Goal: Information Seeking & Learning: Check status

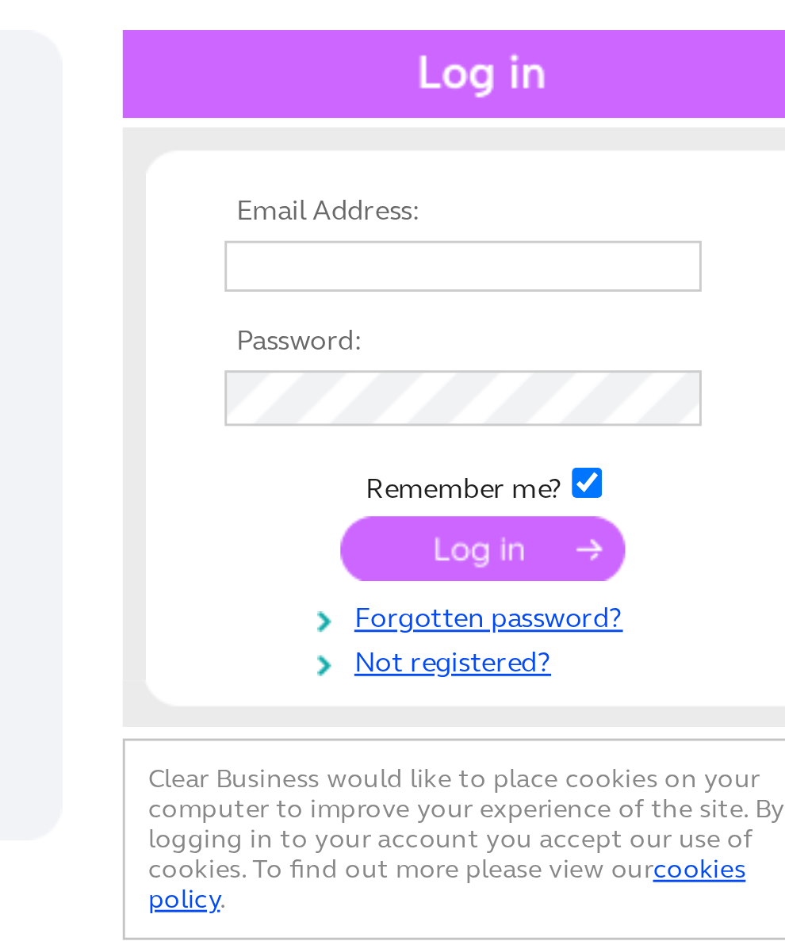
click at [558, 251] on input "text" at bounding box center [639, 259] width 163 height 17
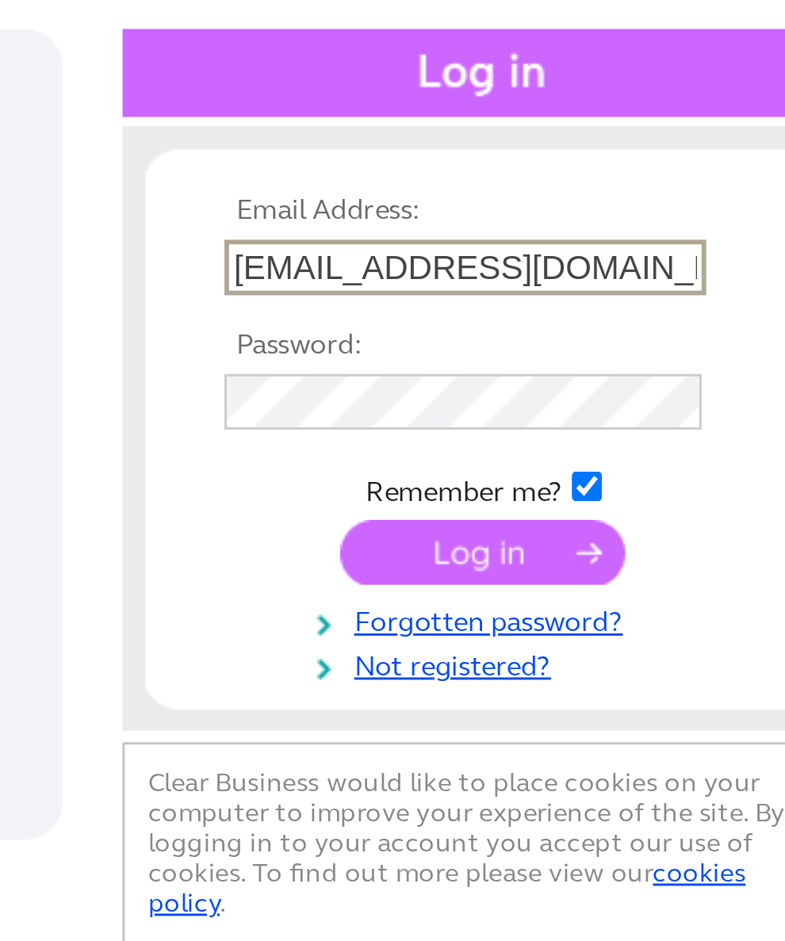
type input "[EMAIL_ADDRESS][DOMAIN_NAME]"
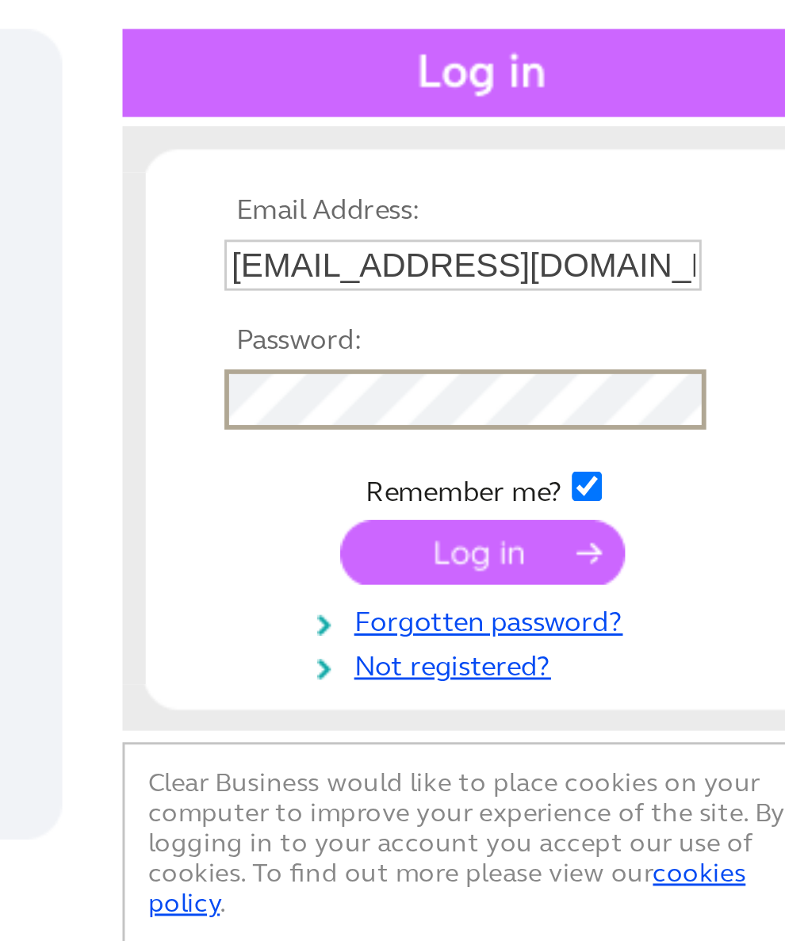
click at [597, 347] on input "submit" at bounding box center [646, 358] width 98 height 22
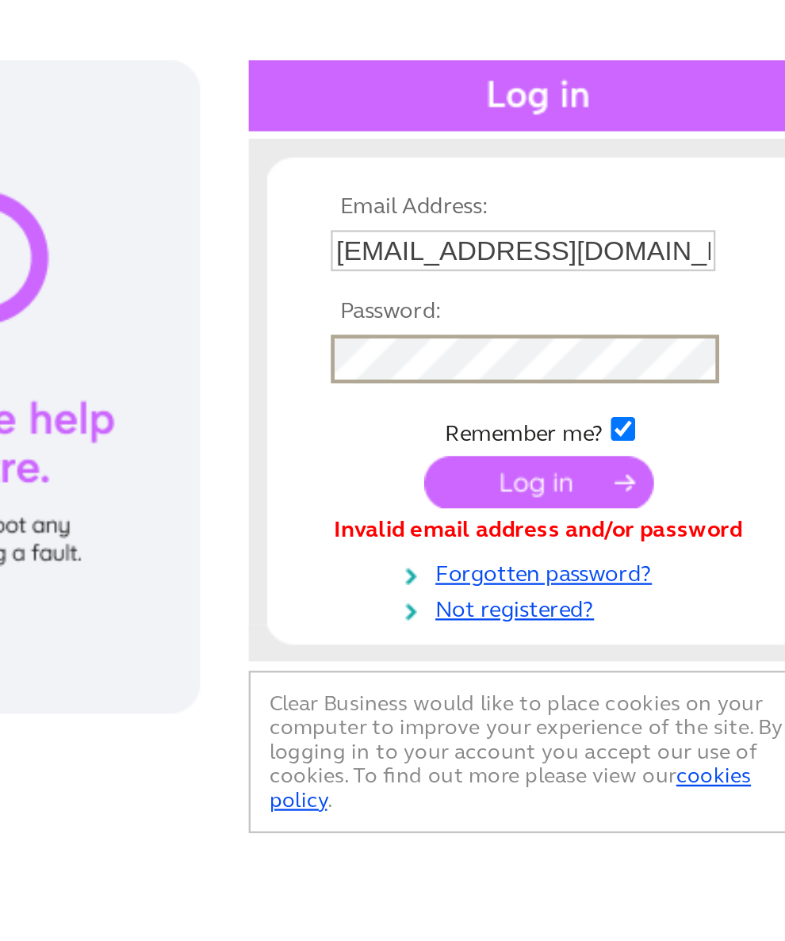
click at [597, 347] on input "submit" at bounding box center [646, 358] width 98 height 22
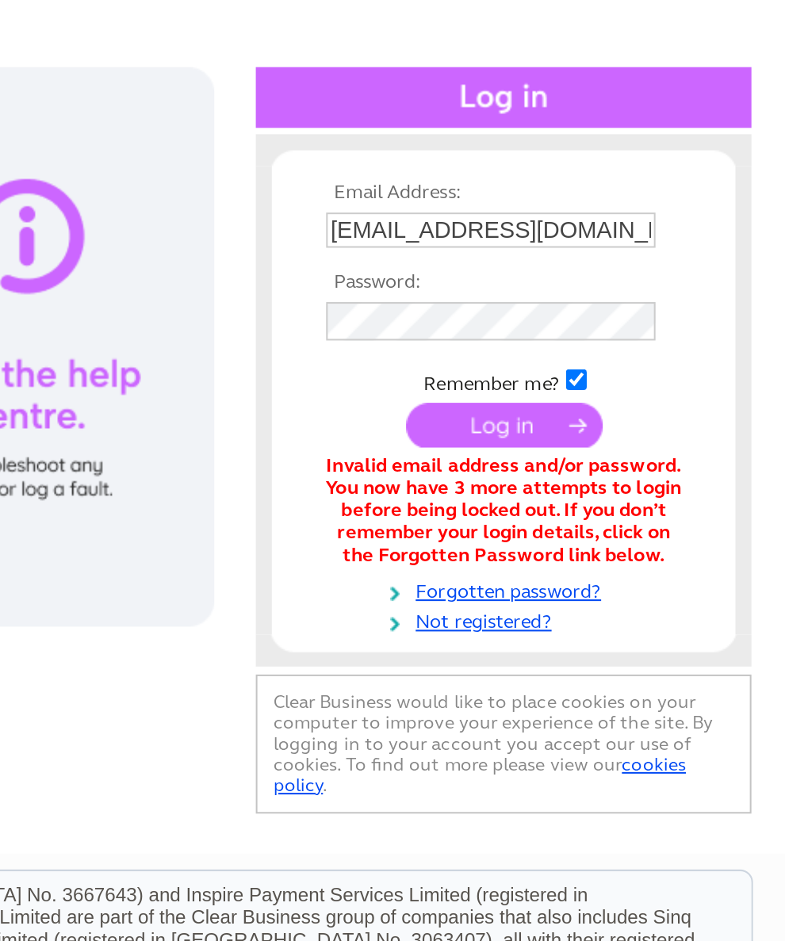
click at [558, 430] on link "Forgotten password?" at bounding box center [648, 437] width 180 height 15
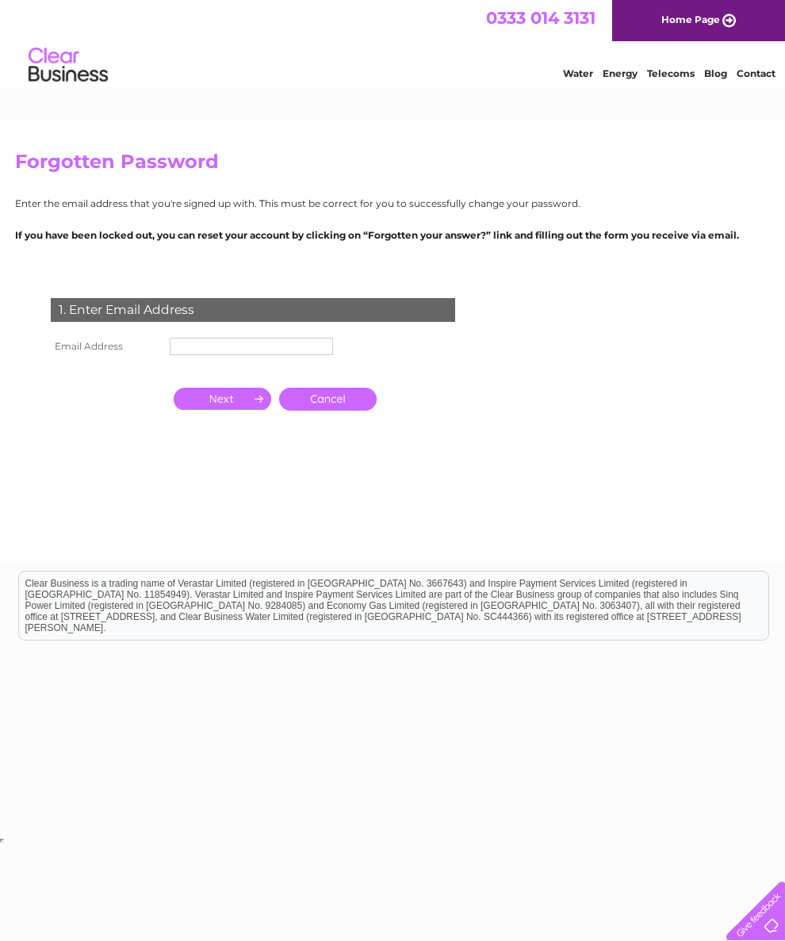
click at [198, 355] on input "text" at bounding box center [251, 346] width 163 height 17
type input "[EMAIL_ADDRESS][DOMAIN_NAME]"
click at [224, 412] on input "button" at bounding box center [223, 400] width 98 height 22
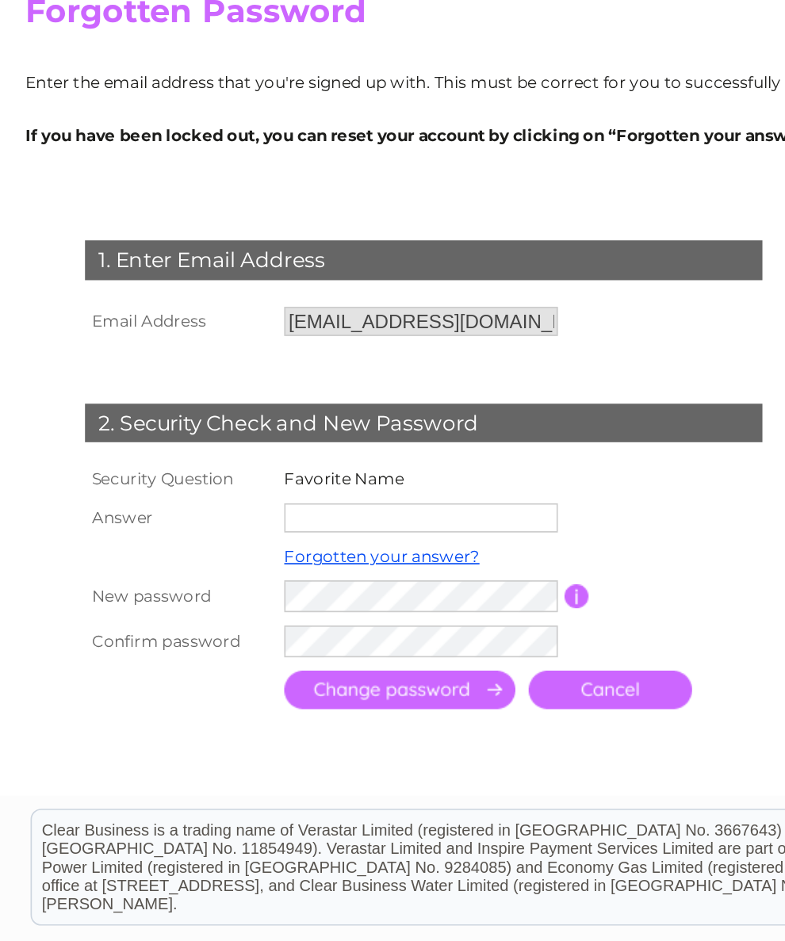
click at [186, 455] on input "text" at bounding box center [251, 463] width 163 height 17
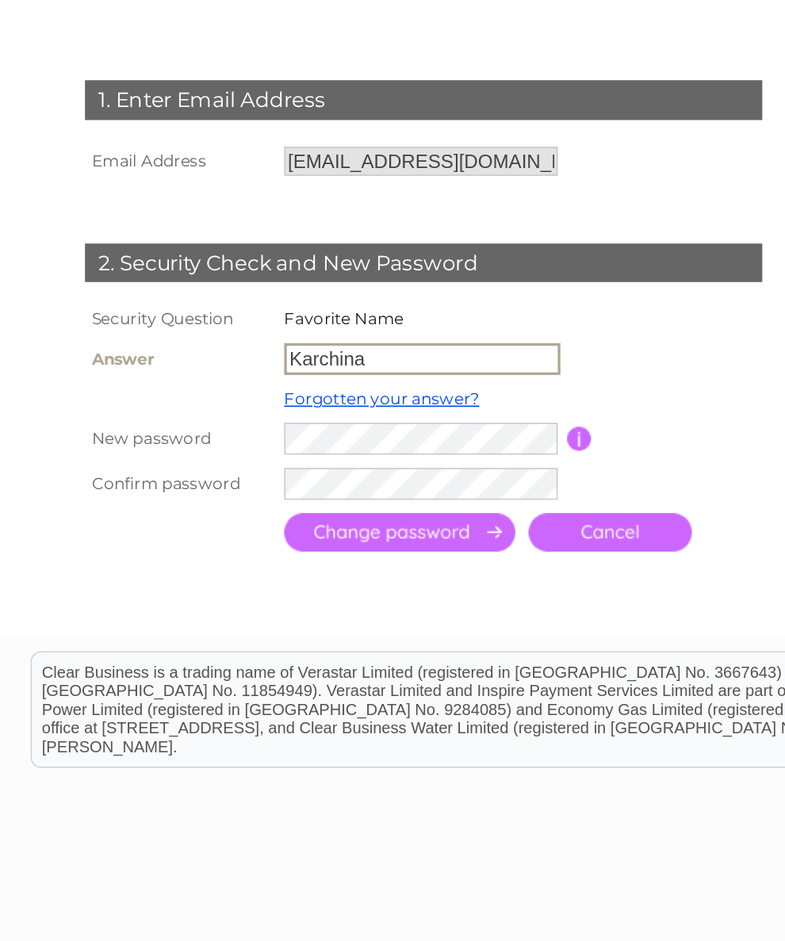
type input "Karchina"
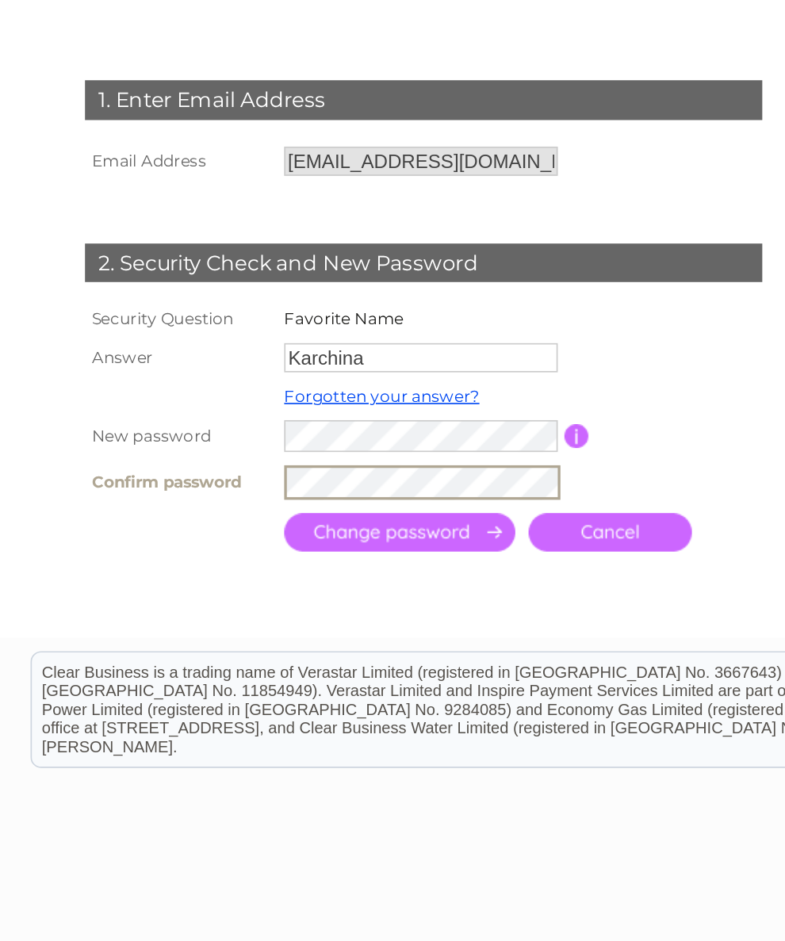
click at [236, 557] on input "submit" at bounding box center [239, 568] width 138 height 23
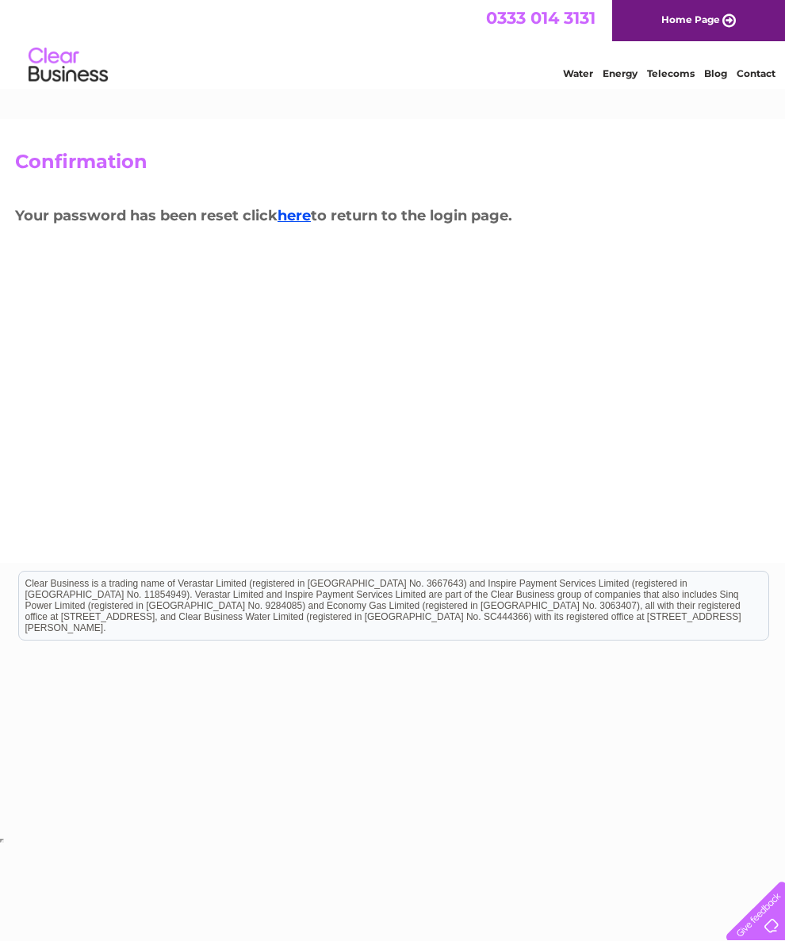
click at [301, 217] on link "here" at bounding box center [294, 215] width 33 height 17
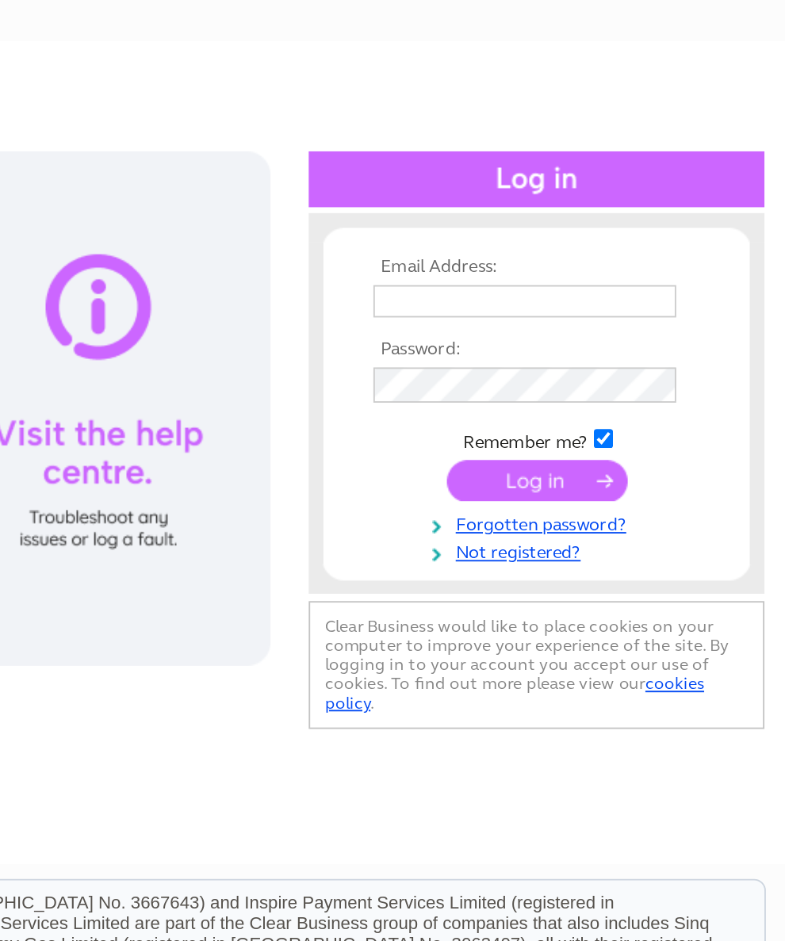
click at [558, 251] on input "text" at bounding box center [639, 259] width 163 height 17
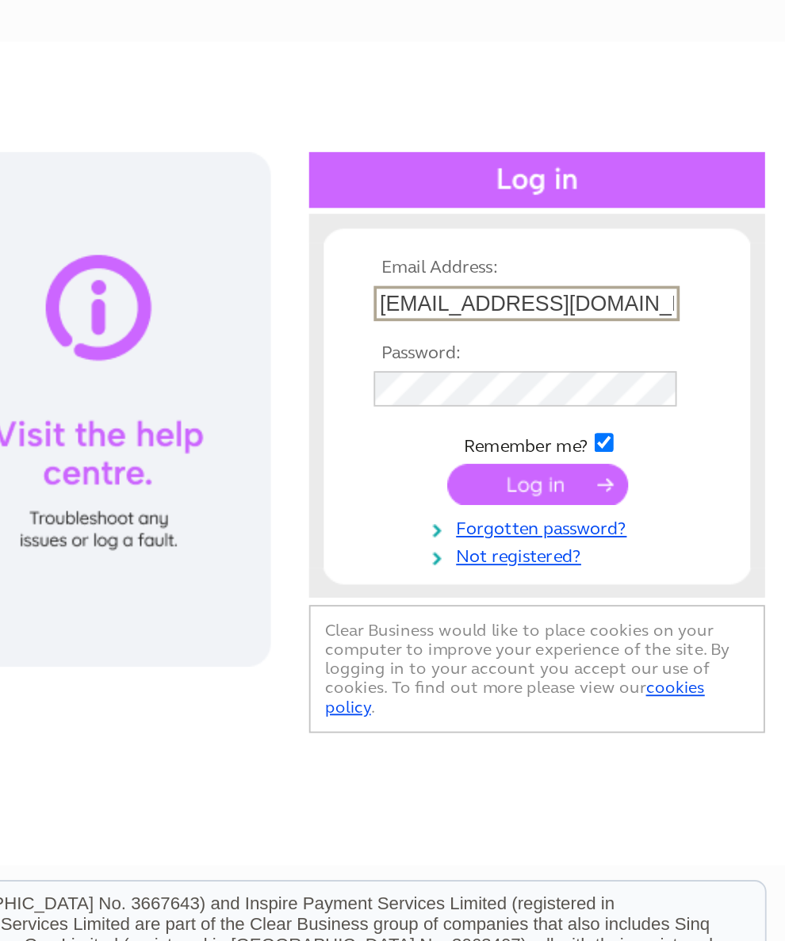
type input "[EMAIL_ADDRESS][DOMAIN_NAME]"
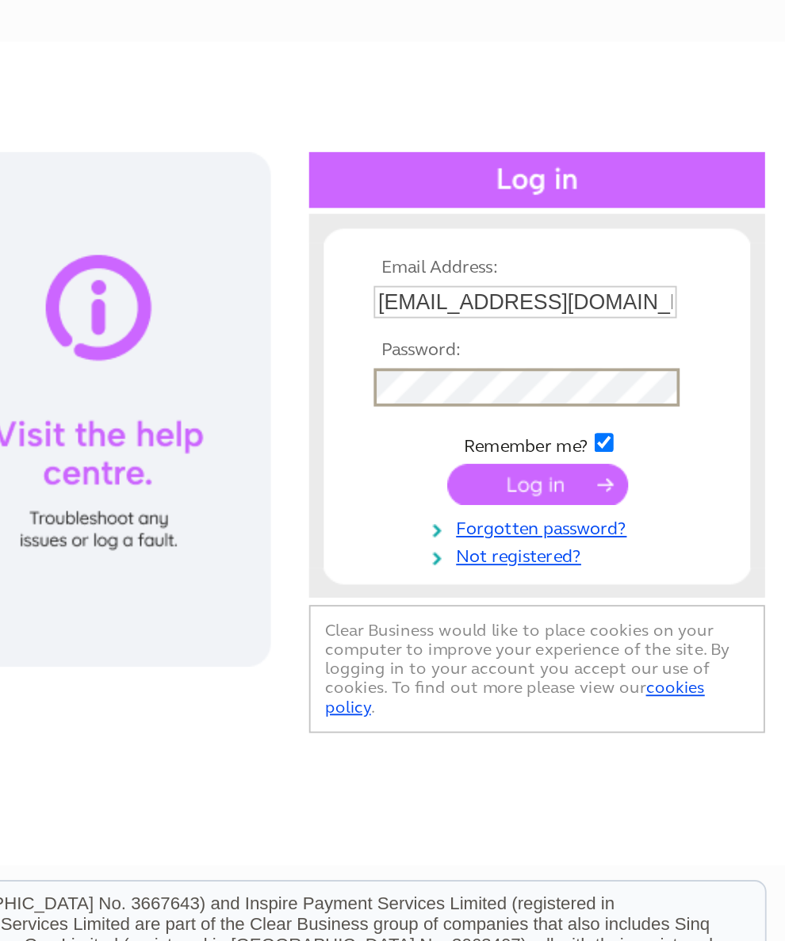
click at [597, 347] on input "submit" at bounding box center [646, 358] width 98 height 22
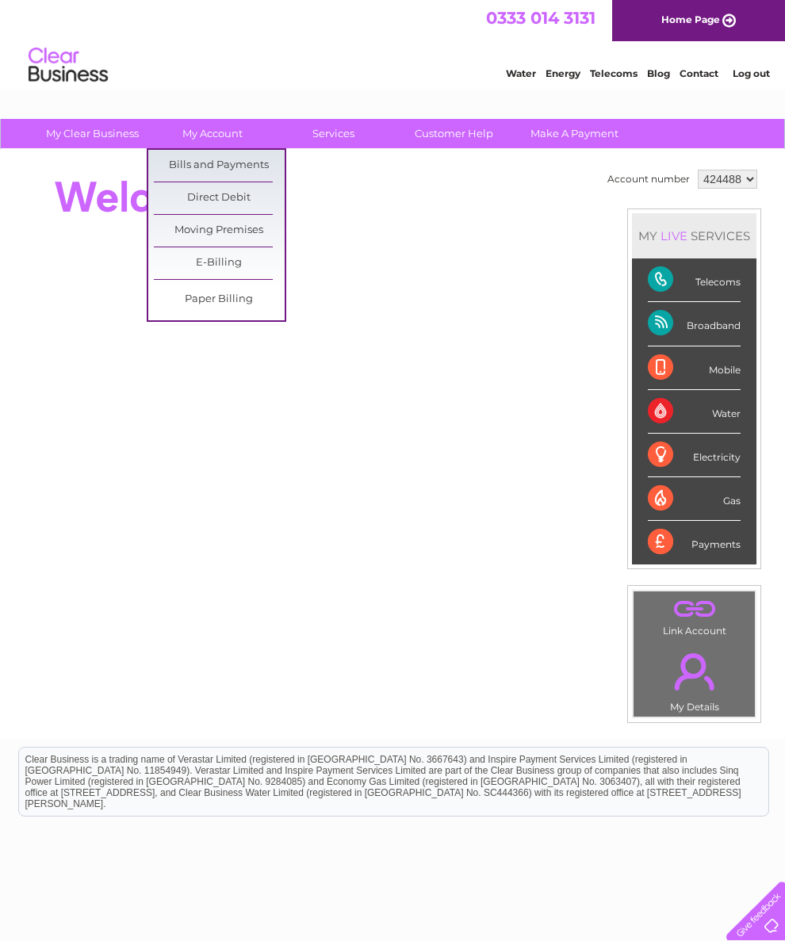
click at [253, 162] on link "Bills and Payments" at bounding box center [219, 166] width 131 height 32
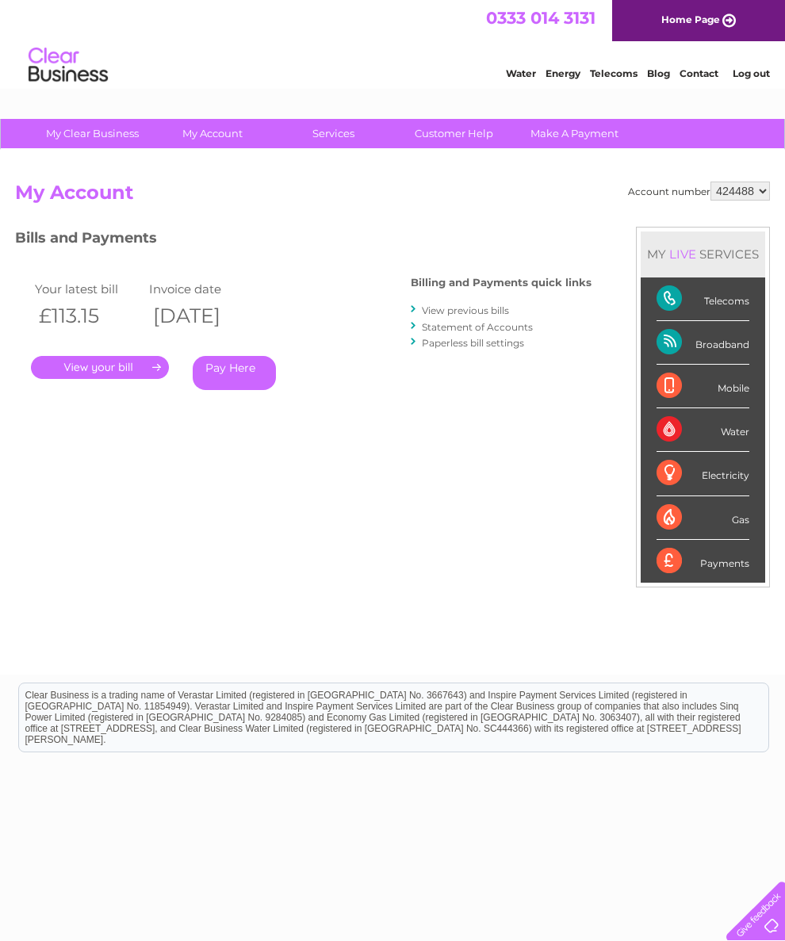
click at [119, 363] on link "." at bounding box center [100, 367] width 138 height 23
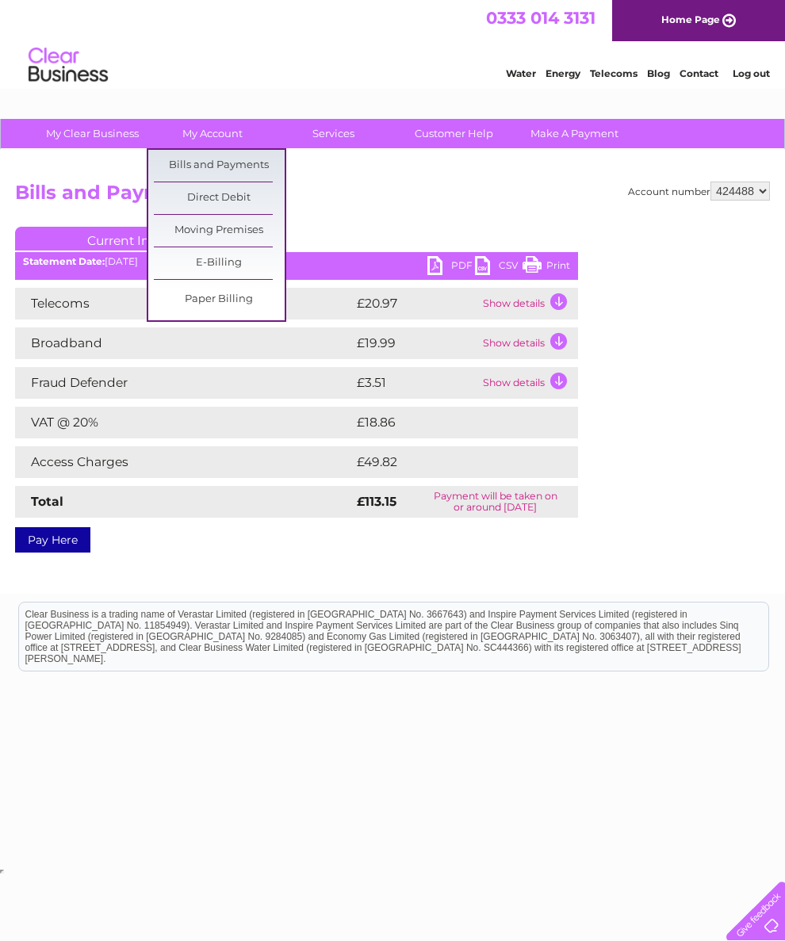
click at [247, 164] on link "Bills and Payments" at bounding box center [219, 166] width 131 height 32
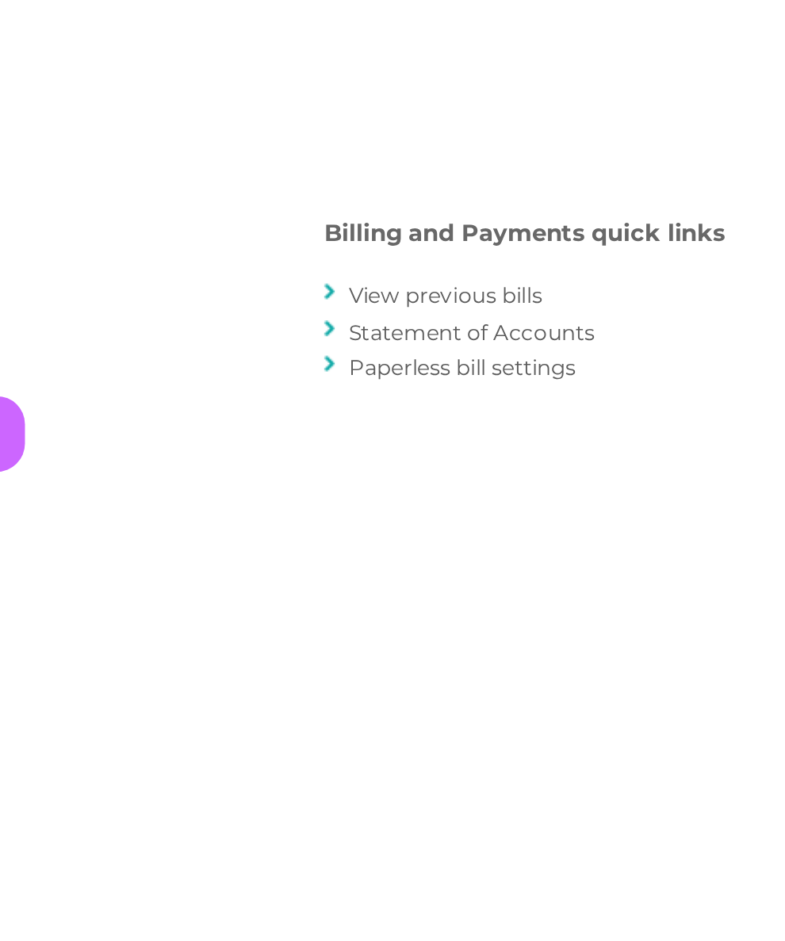
click at [422, 305] on link "View previous bills" at bounding box center [465, 311] width 87 height 12
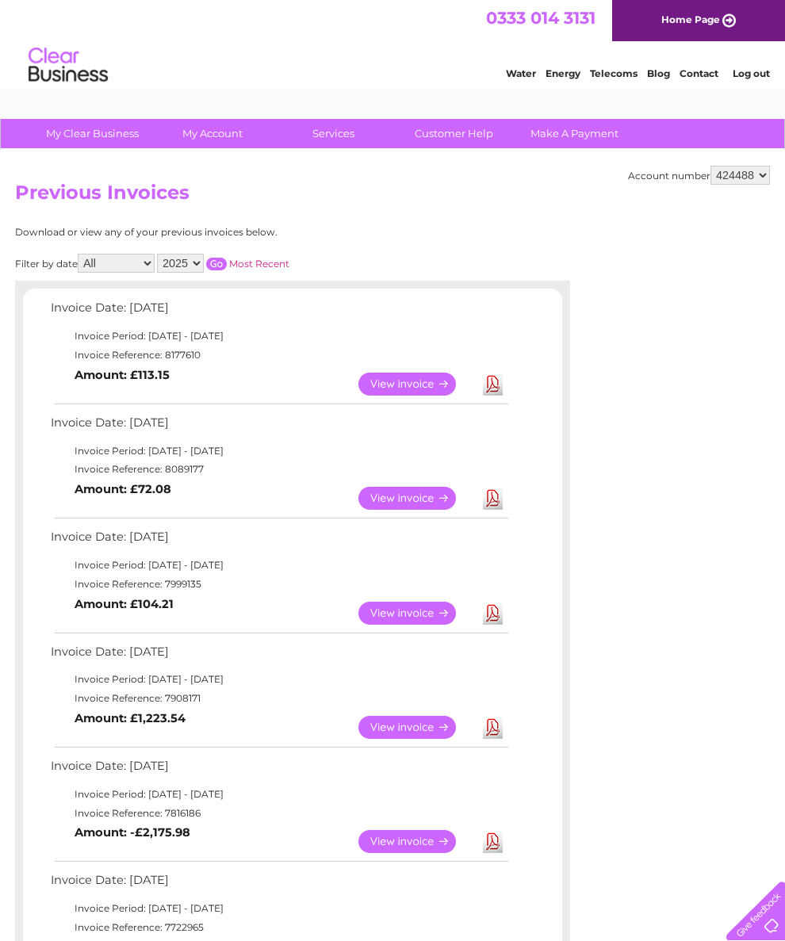
click at [411, 624] on link "View" at bounding box center [416, 613] width 117 height 23
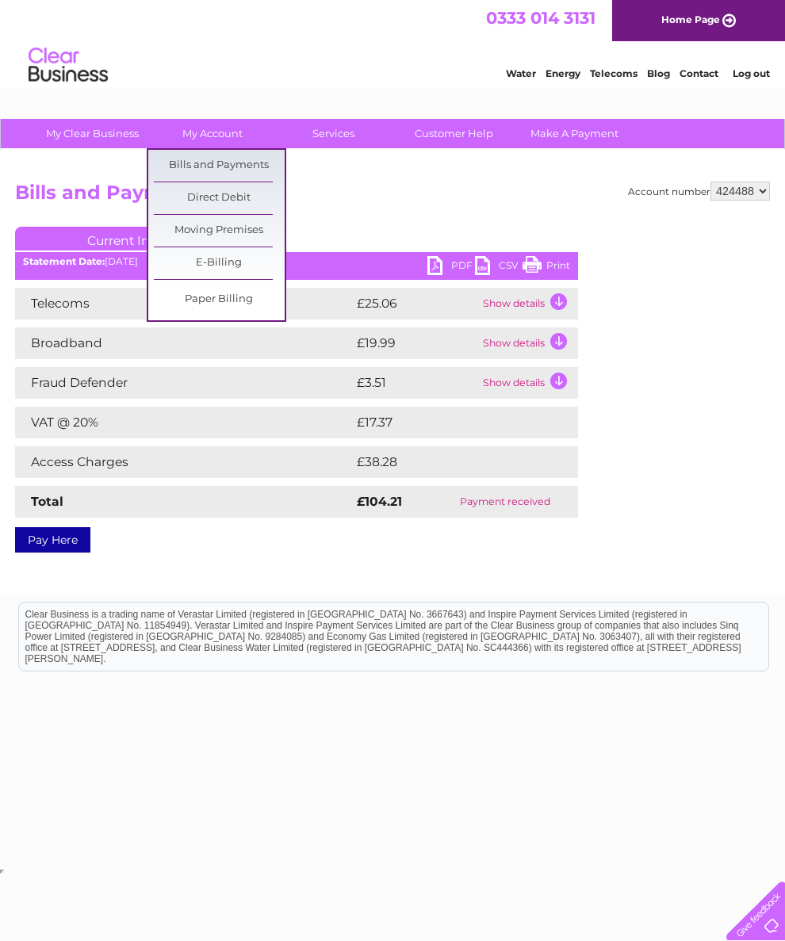
click at [262, 153] on link "Bills and Payments" at bounding box center [219, 166] width 131 height 32
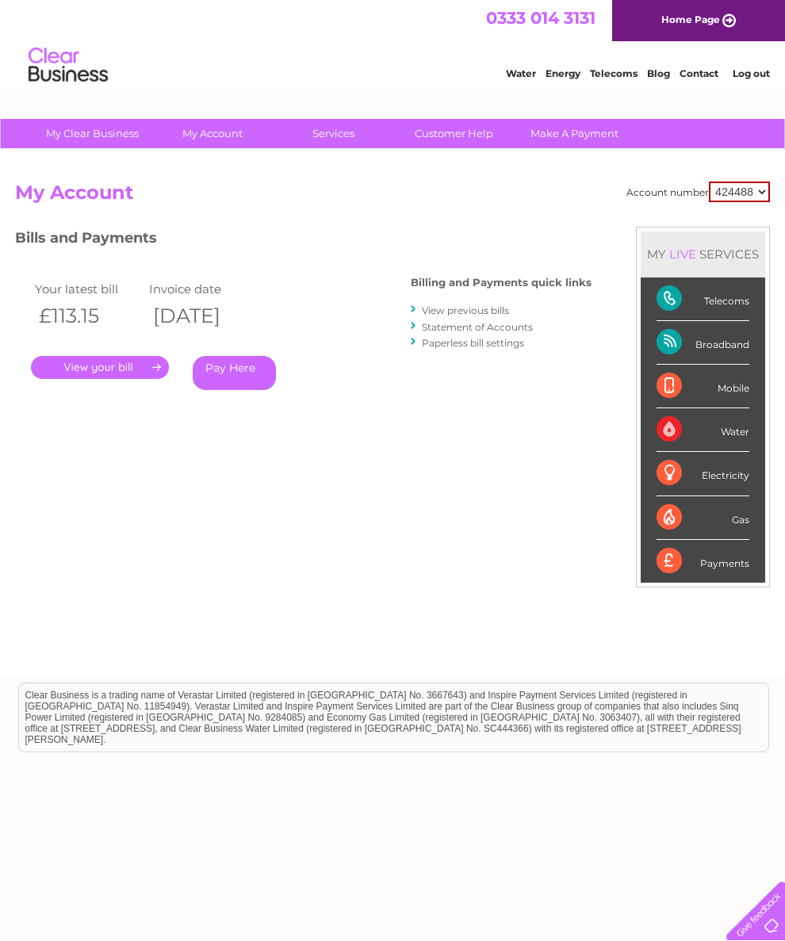
click at [468, 297] on div "Billing and Payments quick links View previous bills Statement of Accounts Pape…" at bounding box center [501, 314] width 181 height 104
click at [493, 305] on link "View previous bills" at bounding box center [465, 311] width 87 height 12
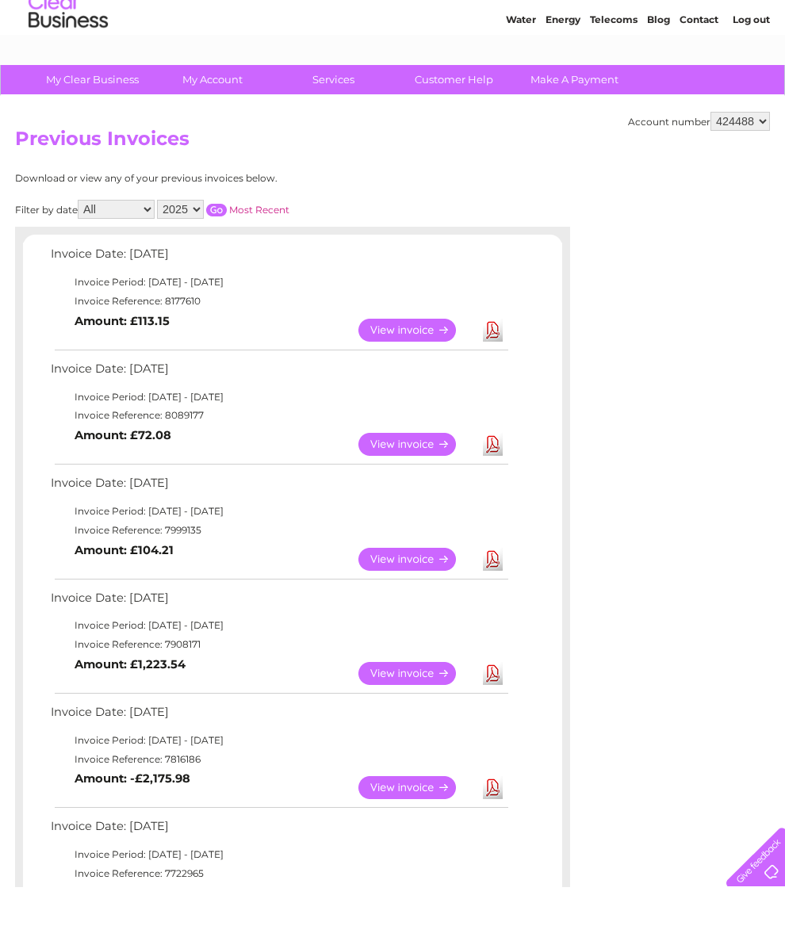
scroll to position [55, 0]
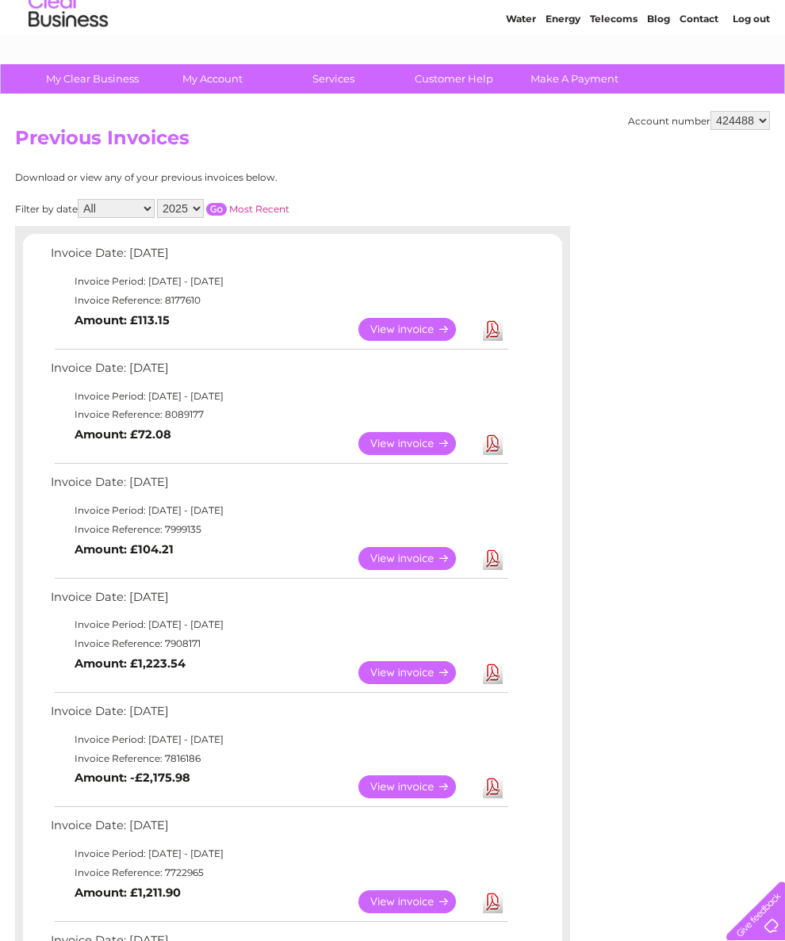
click at [416, 452] on link "View" at bounding box center [416, 443] width 117 height 23
click at [423, 329] on link "View" at bounding box center [416, 329] width 117 height 23
click at [423, 341] on link "View" at bounding box center [416, 329] width 117 height 23
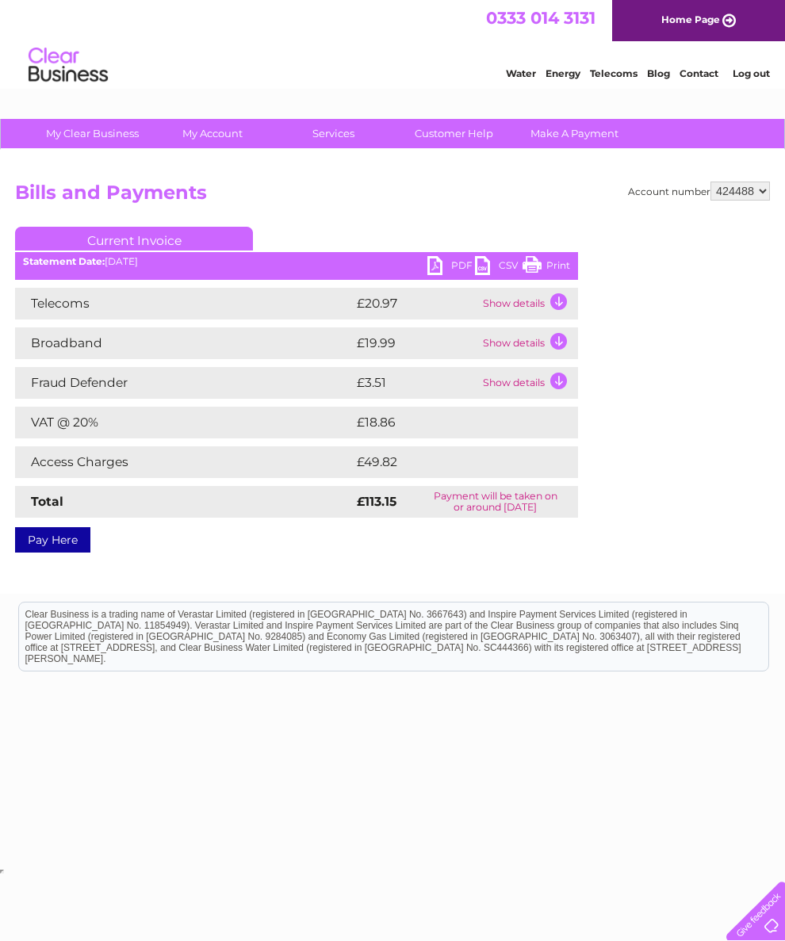
click at [561, 300] on td "Show details" at bounding box center [528, 304] width 99 height 32
